Goal: Information Seeking & Learning: Learn about a topic

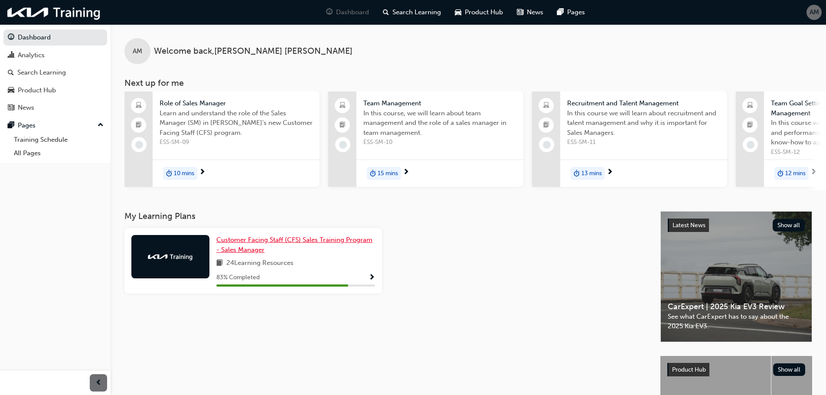
click at [274, 246] on span "Customer Facing Staff (CFS) Sales Training Program - Sales Manager" at bounding box center [294, 245] width 156 height 18
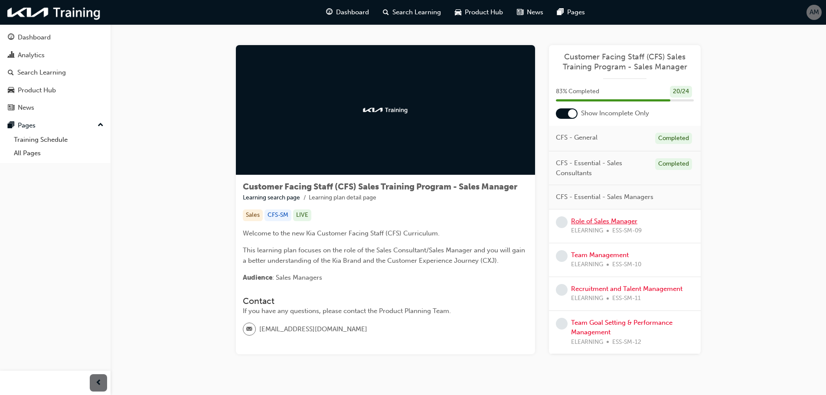
click at [601, 220] on link "Role of Sales Manager" at bounding box center [604, 221] width 66 height 8
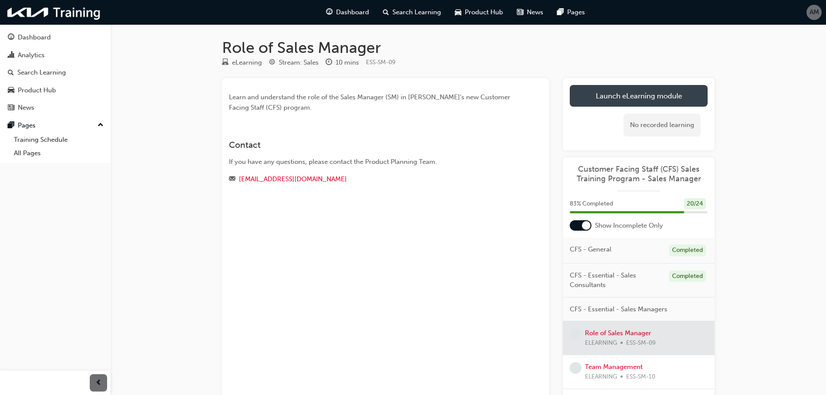
click at [617, 98] on link "Launch eLearning module" at bounding box center [639, 96] width 138 height 22
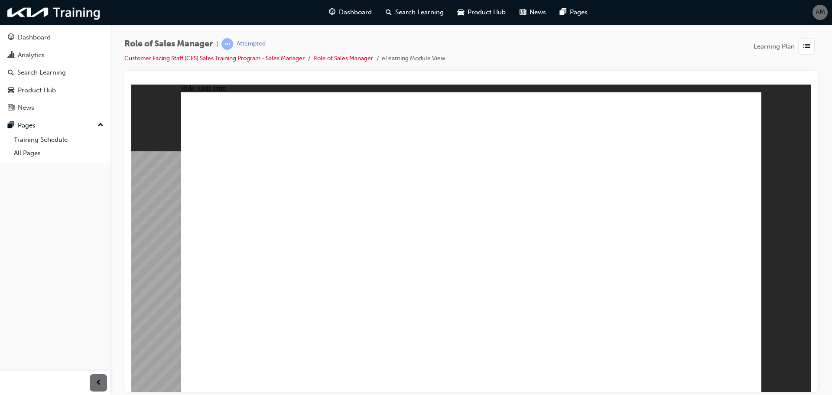
checkbox input "true"
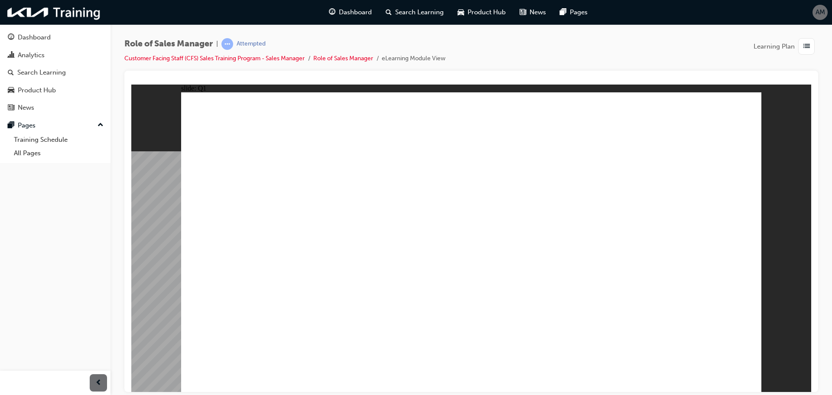
checkbox input "true"
radio input "true"
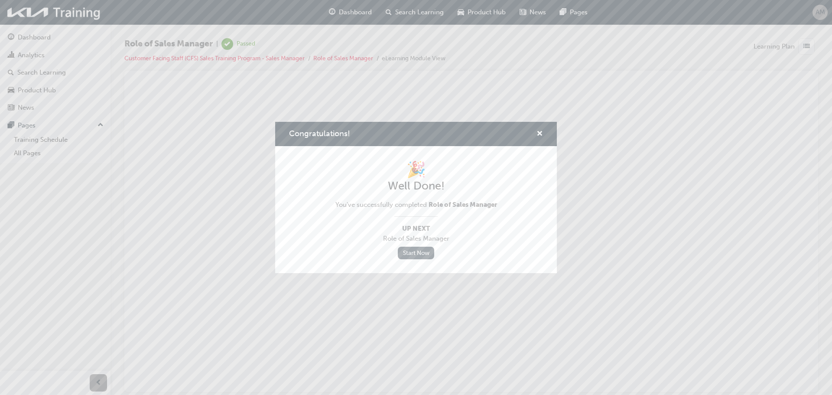
click at [412, 255] on link "Start Now" at bounding box center [416, 253] width 36 height 13
click at [540, 132] on span "cross-icon" at bounding box center [540, 134] width 7 height 8
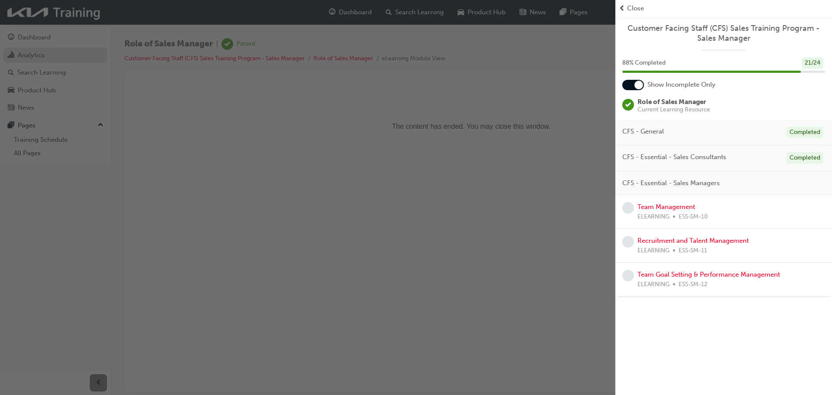
click at [46, 49] on div "button" at bounding box center [308, 197] width 616 height 395
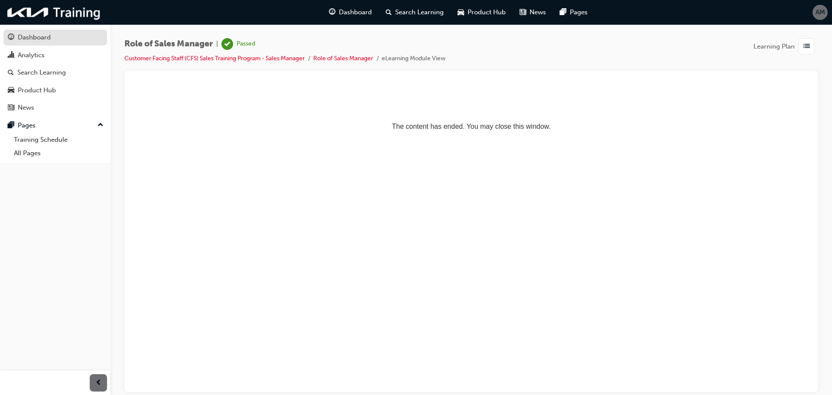
click at [40, 39] on div "Dashboard" at bounding box center [34, 38] width 33 height 10
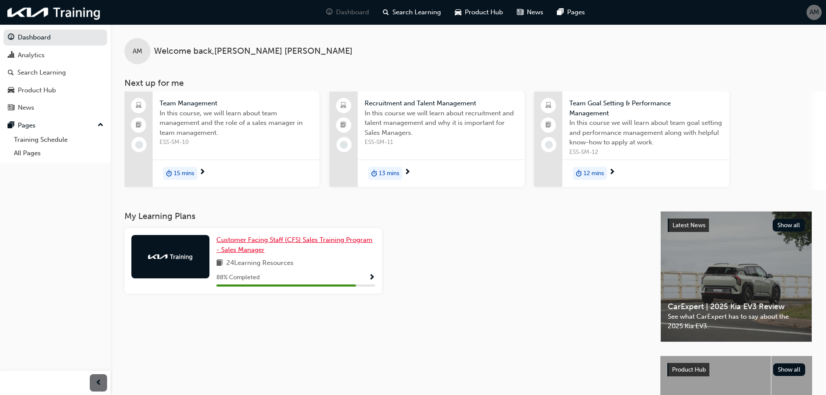
click at [284, 240] on span "Customer Facing Staff (CFS) Sales Training Program - Sales Manager" at bounding box center [294, 245] width 156 height 18
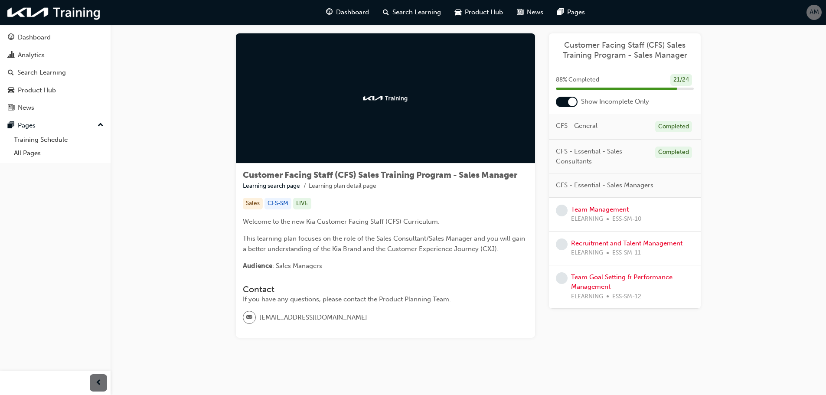
scroll to position [18, 0]
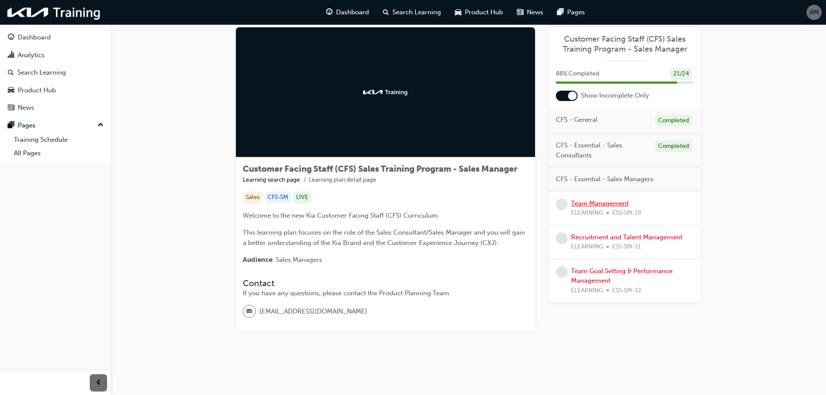
click at [590, 205] on link "Team Management" at bounding box center [600, 203] width 58 height 8
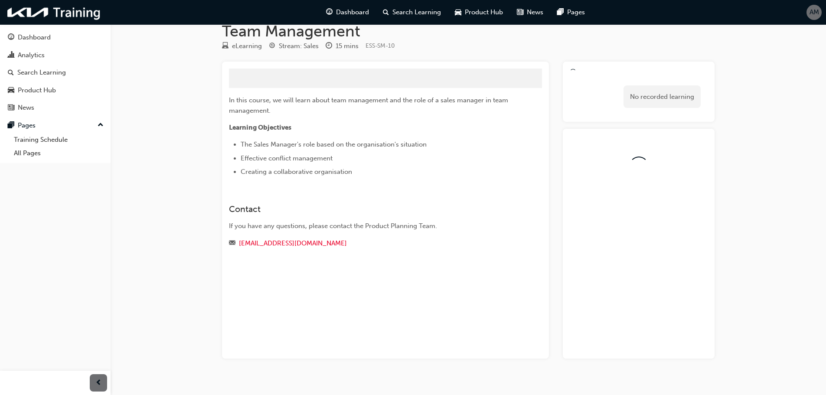
scroll to position [18, 0]
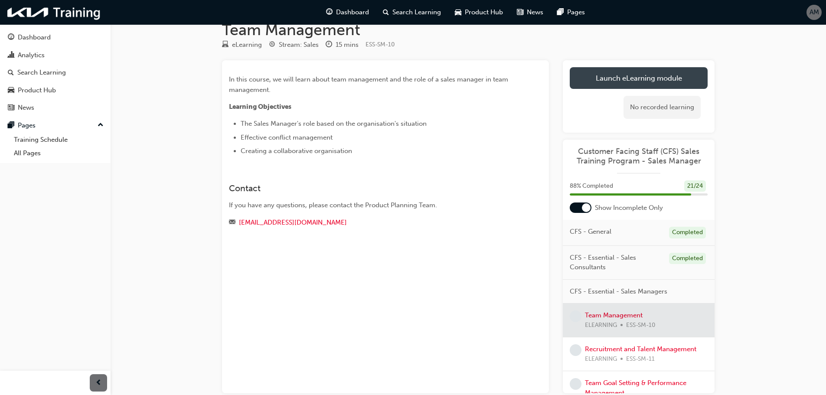
click at [642, 83] on link "Launch eLearning module" at bounding box center [639, 78] width 138 height 22
